Goal: Transaction & Acquisition: Purchase product/service

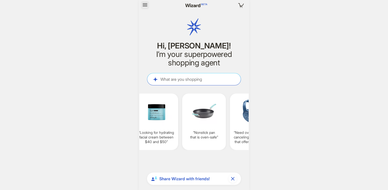
click at [144, 6] on icon "button" at bounding box center [145, 5] width 6 height 6
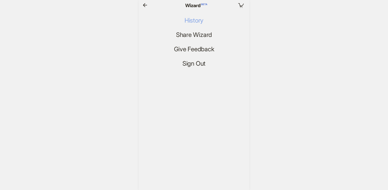
scroll to position [1245, 0]
click at [187, 20] on span "History" at bounding box center [193, 20] width 19 height 7
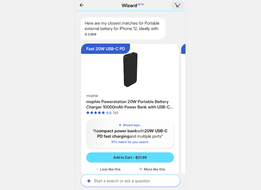
click at [177, 3] on icon "button" at bounding box center [177, 5] width 9 height 9
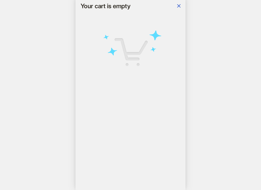
scroll to position [1143, 0]
click at [182, 5] on icon "button" at bounding box center [179, 6] width 6 height 6
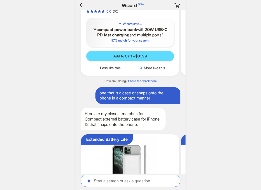
click at [82, 5] on icon "button" at bounding box center [82, 5] width 6 height 6
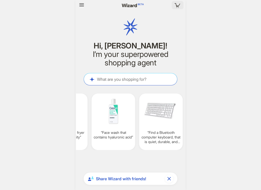
click at [176, 6] on rect "button" at bounding box center [176, 5] width 1 height 4
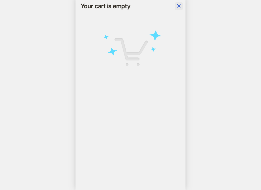
click at [177, 4] on icon "button" at bounding box center [179, 6] width 6 height 6
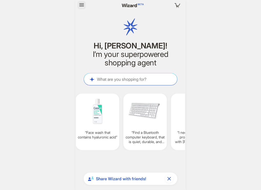
click at [83, 4] on icon "button" at bounding box center [81, 4] width 5 height 3
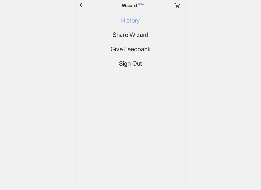
scroll to position [0, 578]
click at [131, 20] on span "History" at bounding box center [130, 20] width 19 height 7
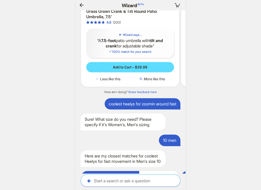
scroll to position [1925, 0]
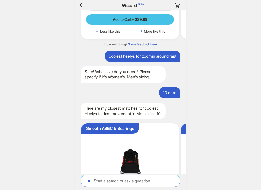
click at [129, 22] on span "Add to Cart – $39.99" at bounding box center [130, 19] width 35 height 5
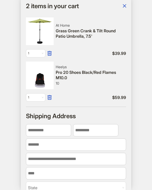
scroll to position [0, 495]
click at [122, 5] on icon "button" at bounding box center [124, 6] width 6 height 6
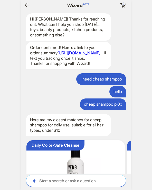
scroll to position [283, 0]
